Goal: Entertainment & Leisure: Consume media (video, audio)

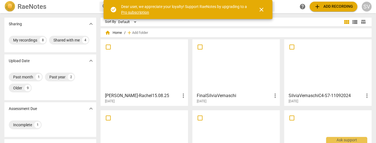
click at [175, 58] on div at bounding box center [145, 65] width 84 height 49
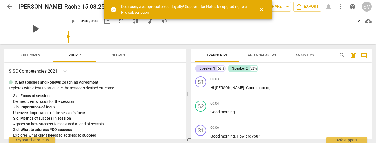
click at [33, 27] on span "play_arrow" at bounding box center [35, 29] width 14 height 14
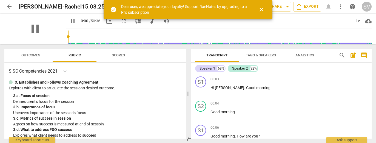
click at [53, 36] on div "pause" at bounding box center [34, 28] width 61 height 31
click at [50, 27] on div "pause" at bounding box center [34, 28] width 61 height 31
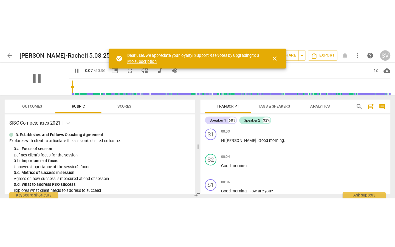
scroll to position [84, 0]
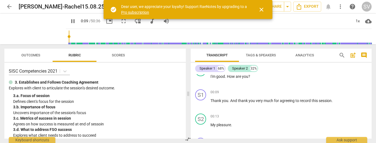
click at [120, 22] on span "fullscreen" at bounding box center [123, 21] width 7 height 7
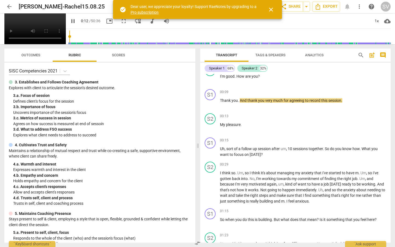
type input "13"
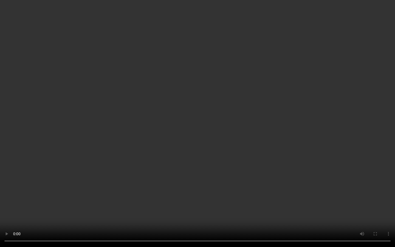
click at [217, 142] on video at bounding box center [197, 123] width 395 height 247
click at [221, 142] on video at bounding box center [197, 123] width 395 height 247
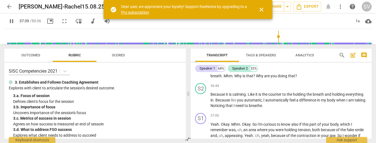
scroll to position [4552, 0]
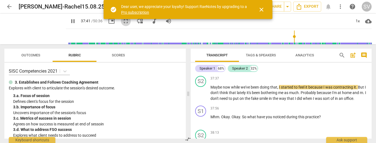
click at [123, 22] on span "fullscreen" at bounding box center [126, 21] width 7 height 7
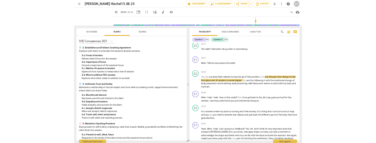
scroll to position [4659, 0]
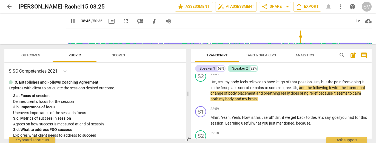
click at [123, 22] on span "fullscreen" at bounding box center [126, 21] width 7 height 7
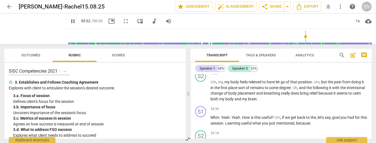
scroll to position [4742, 0]
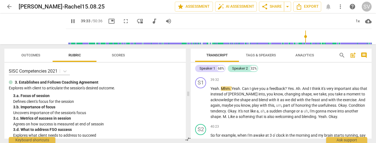
click at [123, 22] on span "fullscreen" at bounding box center [126, 21] width 7 height 7
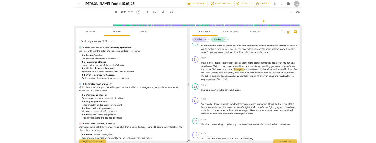
scroll to position [4828, 0]
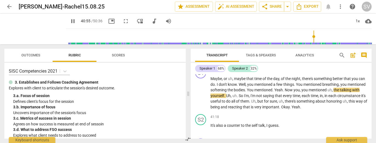
type input "2456"
